Goal: Submit feedback/report problem: Submit feedback/report problem

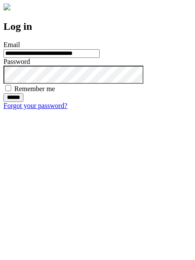
click at [23, 102] on input "******" at bounding box center [13, 97] width 20 height 9
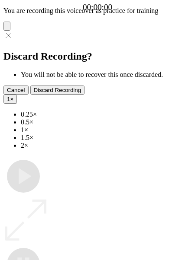
type input "**********"
